Goal: Consume media (video, audio)

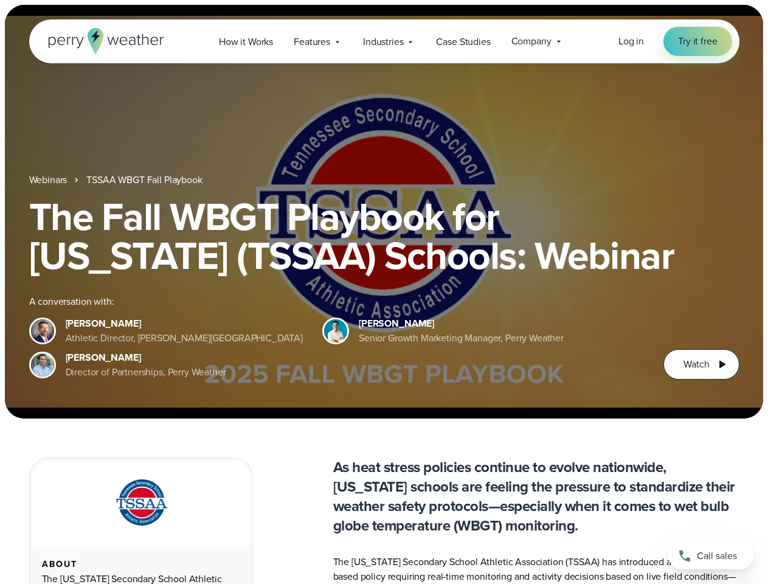
click at [384, 292] on div "The Fall WBGT Playbook for [US_STATE] (TSSAA) Schools: Webinar A conversation w…" at bounding box center [384, 288] width 710 height 182
click at [384, 41] on span "Industries" at bounding box center [383, 42] width 40 height 15
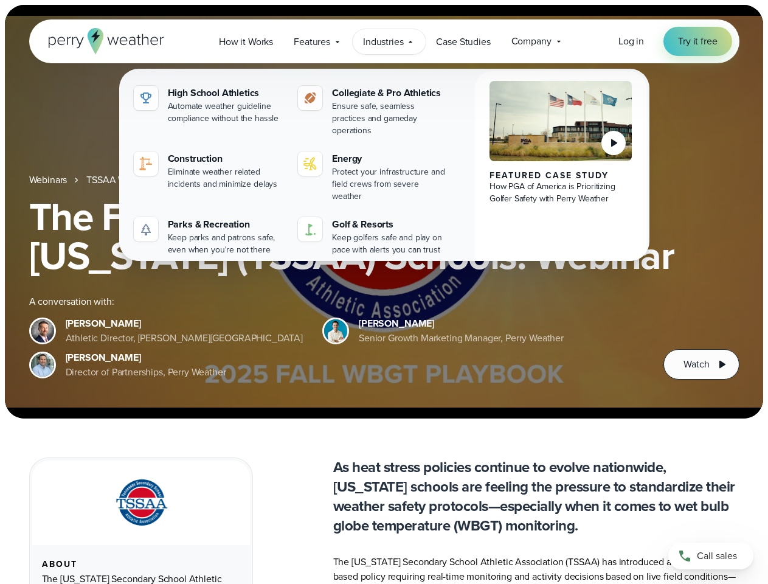
click at [384, 212] on h1 "The Fall WBGT Playbook for [US_STATE] (TSSAA) Schools: Webinar" at bounding box center [384, 236] width 710 height 78
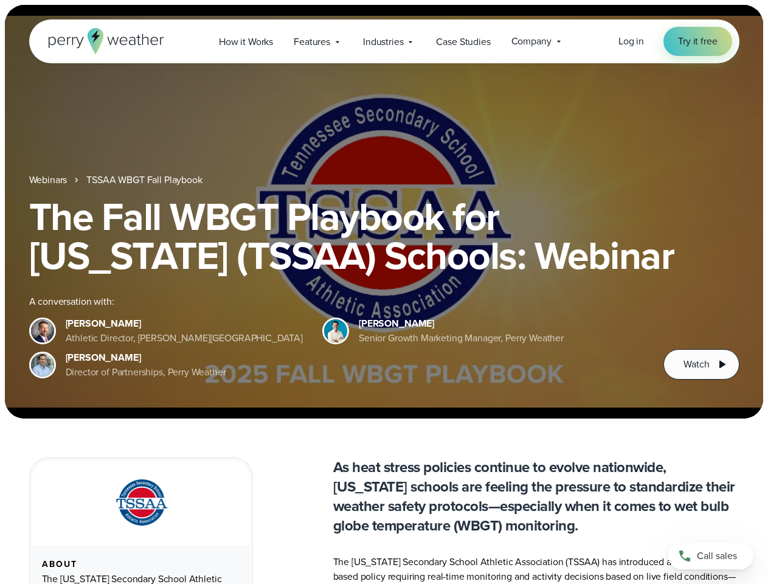
click at [145, 180] on link "TSSAA WBGT Fall Playbook" at bounding box center [144, 180] width 116 height 15
click at [701, 364] on span "Watch" at bounding box center [696, 364] width 26 height 15
